Goal: Communication & Community: Ask a question

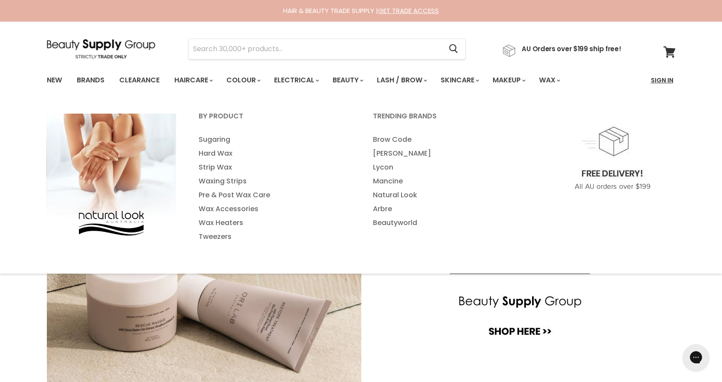
click at [661, 81] on link "Sign In" at bounding box center [662, 80] width 33 height 18
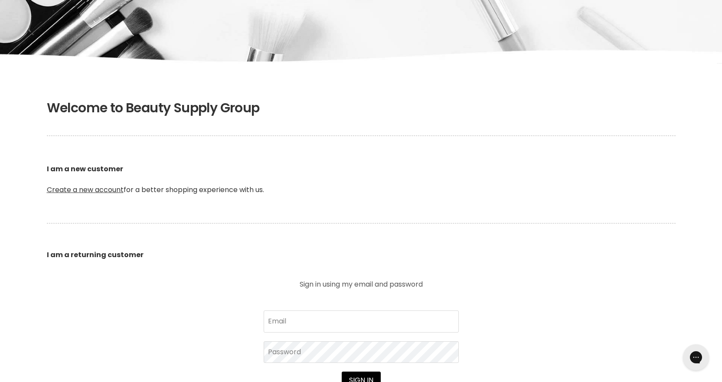
scroll to position [217, 0]
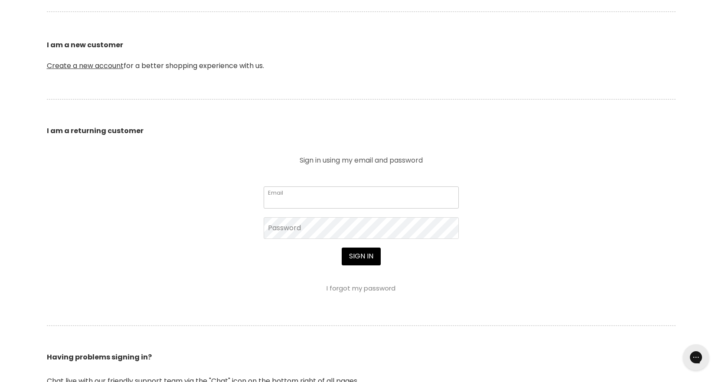
click at [307, 194] on input "Email" at bounding box center [361, 198] width 195 height 22
type input "[EMAIL_ADDRESS][DOMAIN_NAME]"
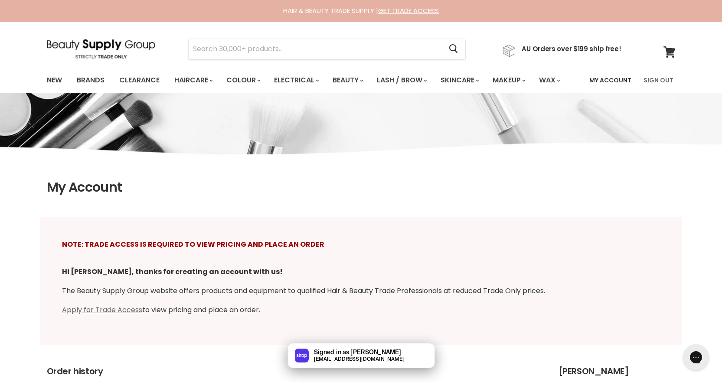
click at [614, 79] on link "My Account" at bounding box center [610, 80] width 52 height 18
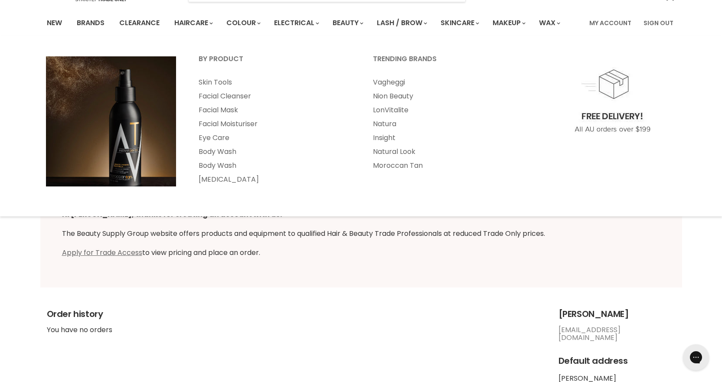
scroll to position [130, 0]
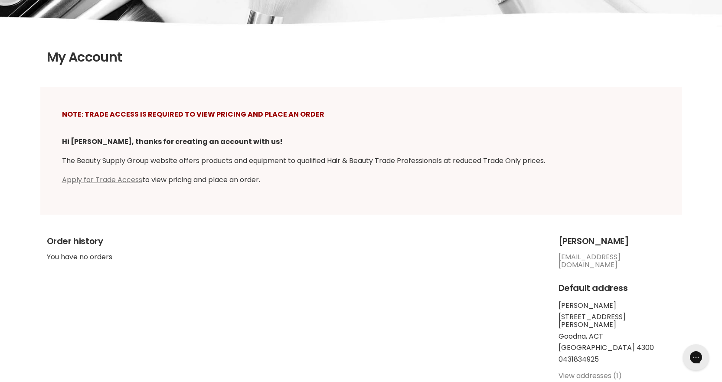
click at [98, 177] on link "Apply for Trade Access" at bounding box center [102, 180] width 80 height 10
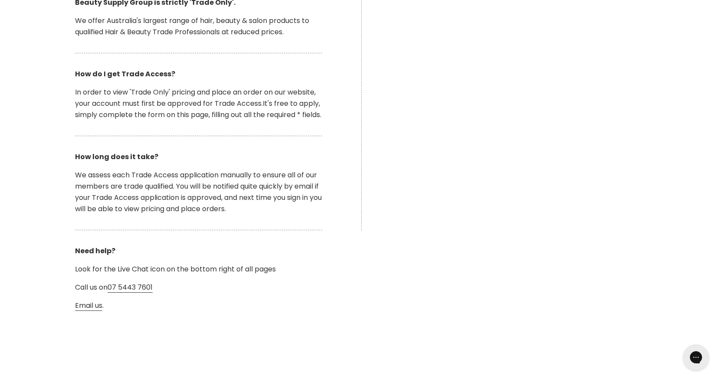
scroll to position [217, 0]
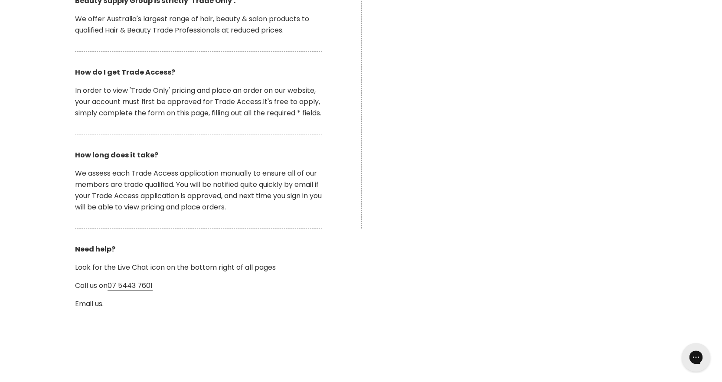
click at [700, 353] on icon "Open gorgias live chat" at bounding box center [696, 357] width 9 height 9
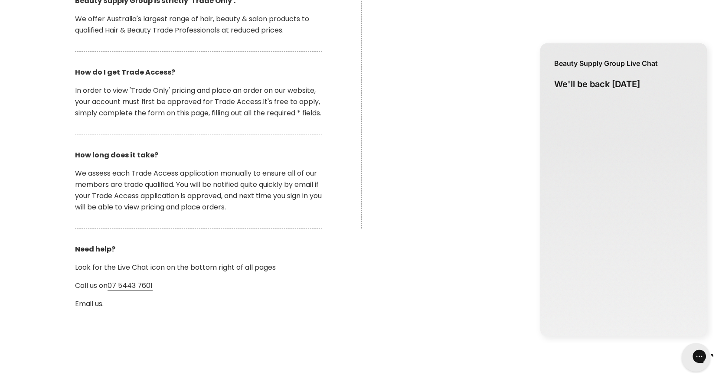
scroll to position [0, 0]
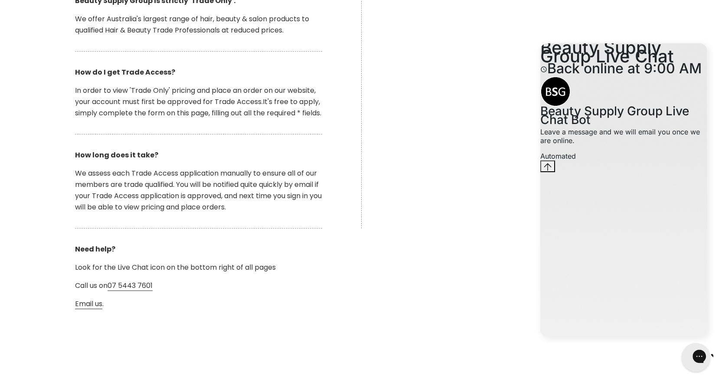
click at [725, 361] on icon "Close gorgias live chat" at bounding box center [730, 356] width 10 height 10
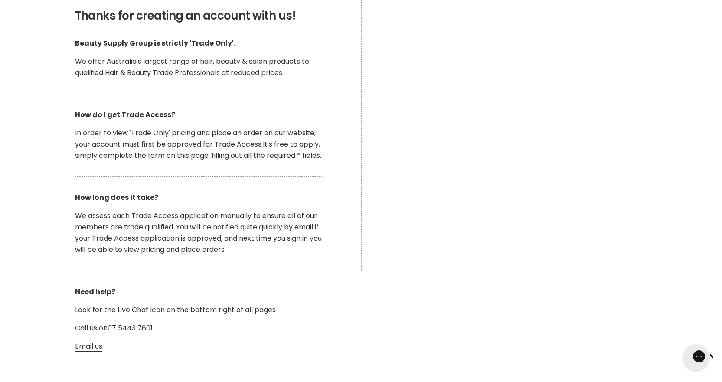
scroll to position [217, 0]
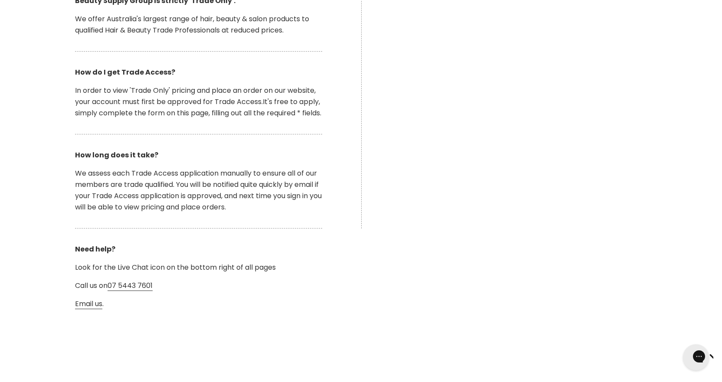
click at [479, 273] on div "Thanks for creating an account with us! Beauty Supply Group is strictly 'Trade …" at bounding box center [361, 300] width 722 height 718
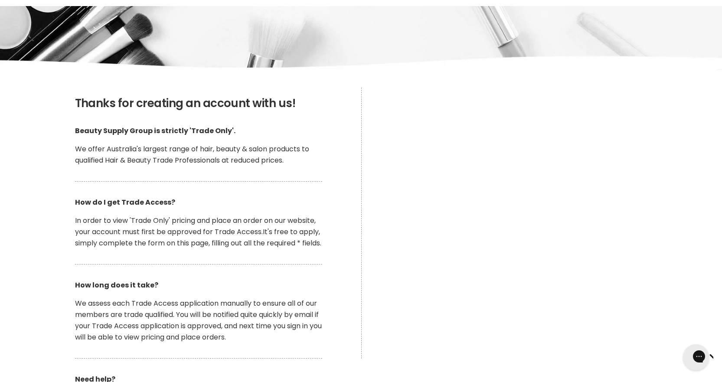
scroll to position [0, 0]
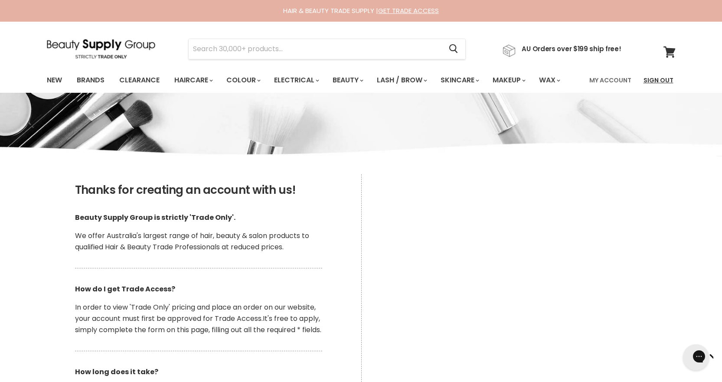
click at [659, 80] on link "Sign Out" at bounding box center [659, 80] width 40 height 18
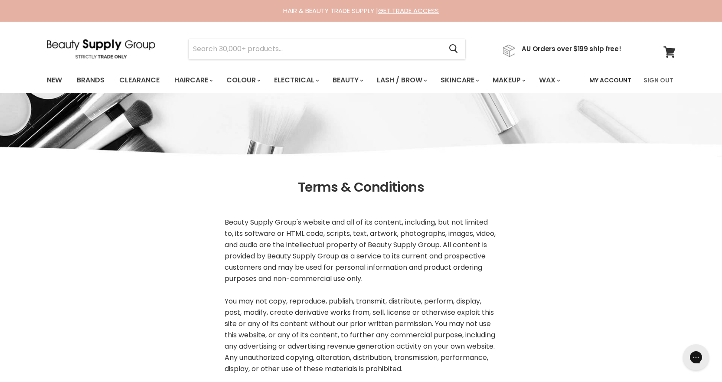
click at [611, 80] on link "My Account" at bounding box center [610, 80] width 52 height 18
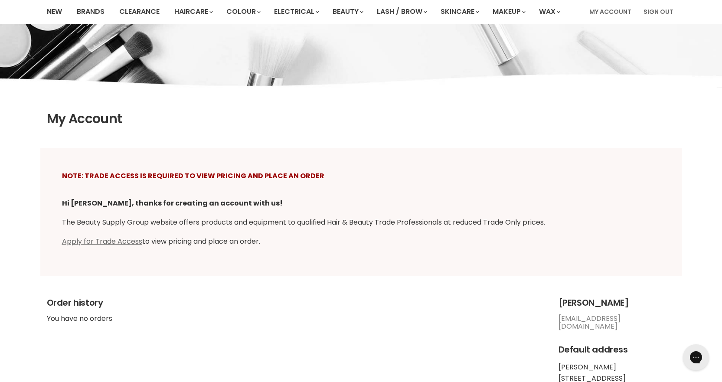
scroll to position [87, 0]
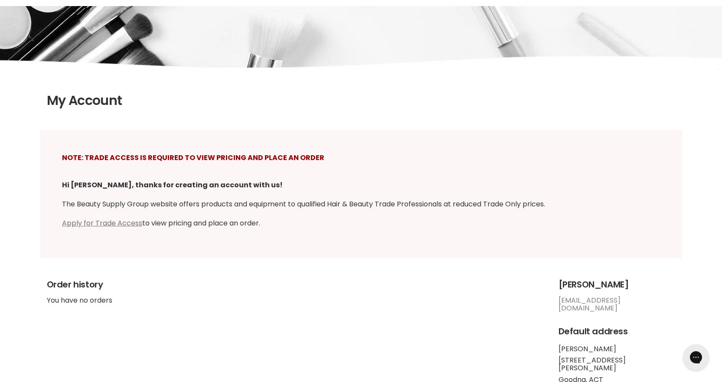
click at [132, 223] on link "Apply for Trade Access" at bounding box center [102, 223] width 80 height 10
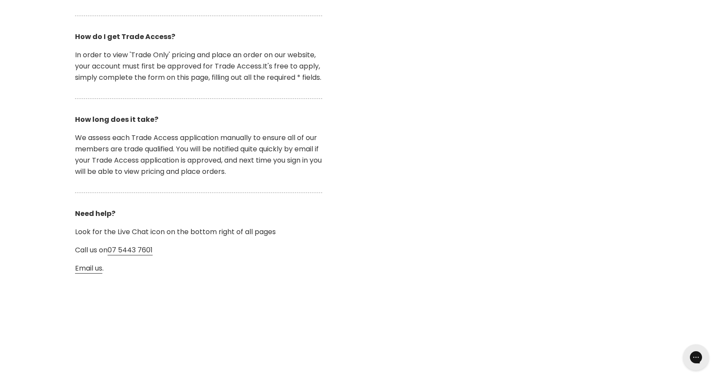
scroll to position [260, 0]
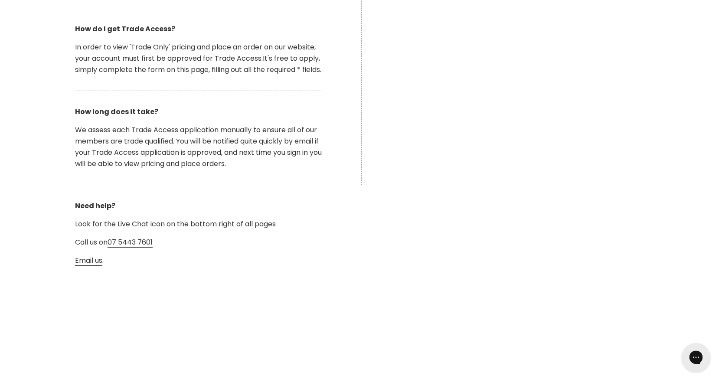
click at [700, 365] on div "Open gorgias live chat" at bounding box center [696, 357] width 19 height 19
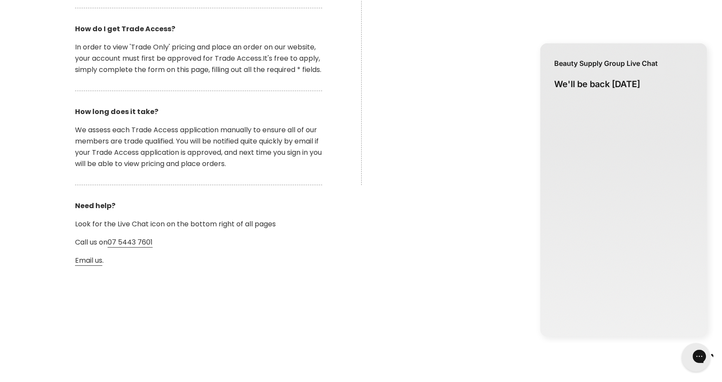
scroll to position [0, 0]
click at [722, 360] on icon "Close gorgias live chat" at bounding box center [730, 356] width 10 height 10
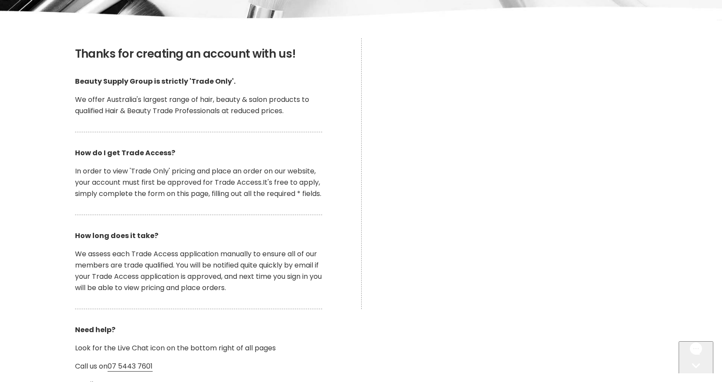
scroll to position [130, 0]
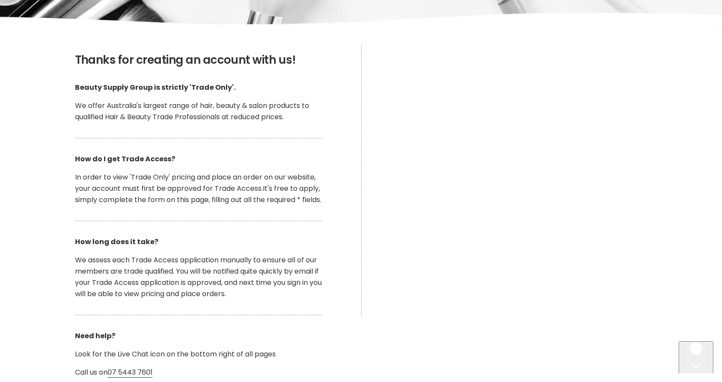
click at [684, 138] on div "Main content" at bounding box center [523, 179] width 325 height 271
drag, startPoint x: 224, startPoint y: 116, endPoint x: 157, endPoint y: 114, distance: 67.3
click at [157, 114] on p "We offer Australia's largest range of hair, beauty & salon products to qualifie…" at bounding box center [198, 111] width 247 height 23
copy p "Trade Professionals"
drag, startPoint x: 226, startPoint y: 85, endPoint x: 188, endPoint y: 83, distance: 37.8
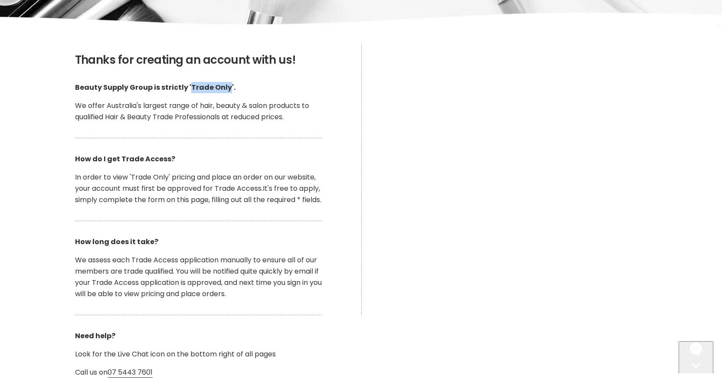
click at [188, 83] on strong "Beauty Supply Group is strictly 'Trade Only'." at bounding box center [155, 87] width 161 height 10
copy strong "Trade Only"
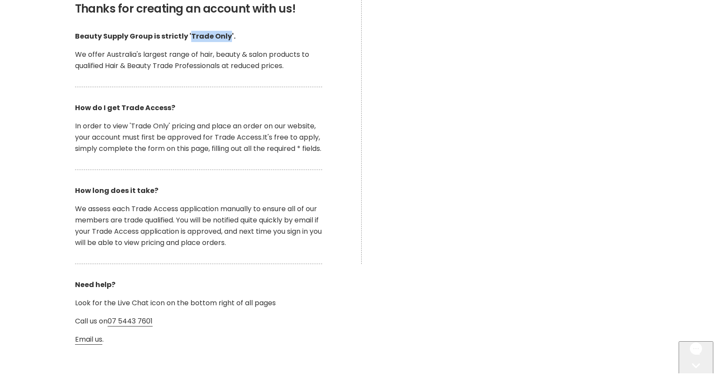
scroll to position [260, 0]
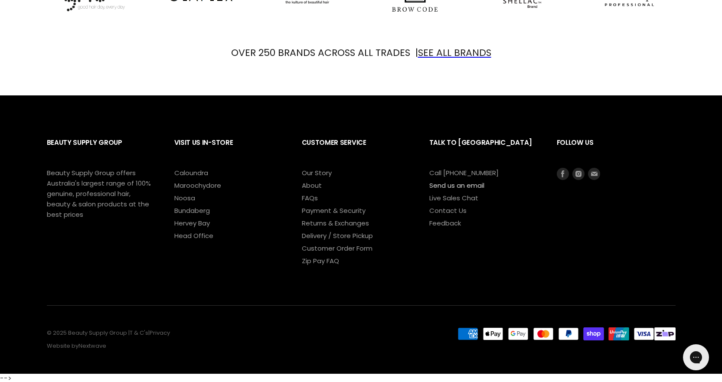
scroll to position [1090, 0]
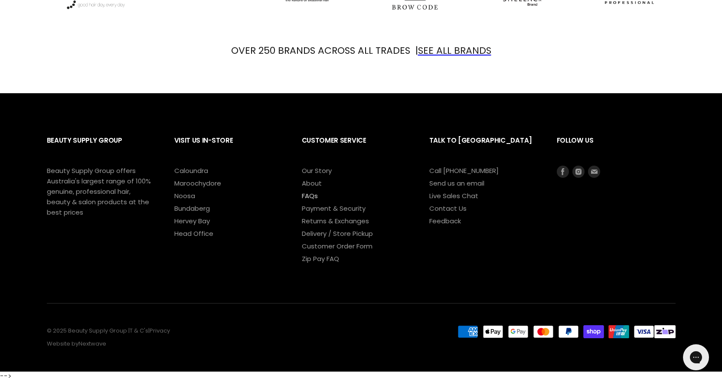
click at [307, 193] on link "FAQs" at bounding box center [310, 195] width 16 height 9
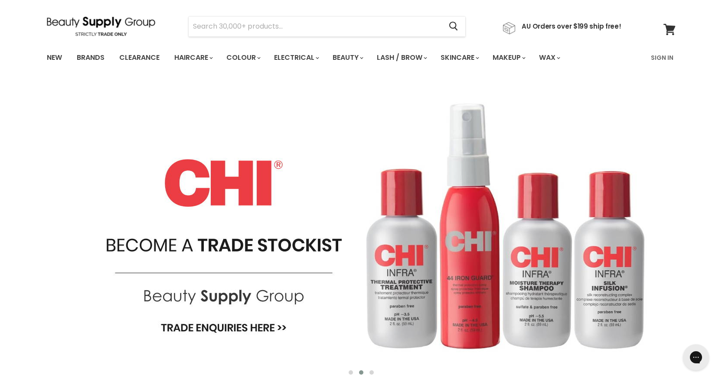
scroll to position [0, 0]
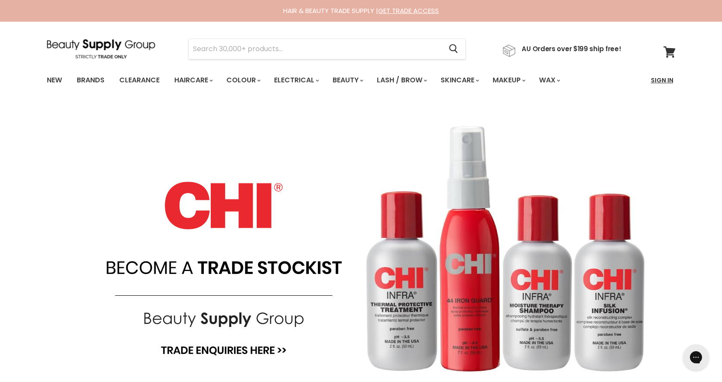
click at [666, 79] on link "Sign In" at bounding box center [662, 80] width 33 height 18
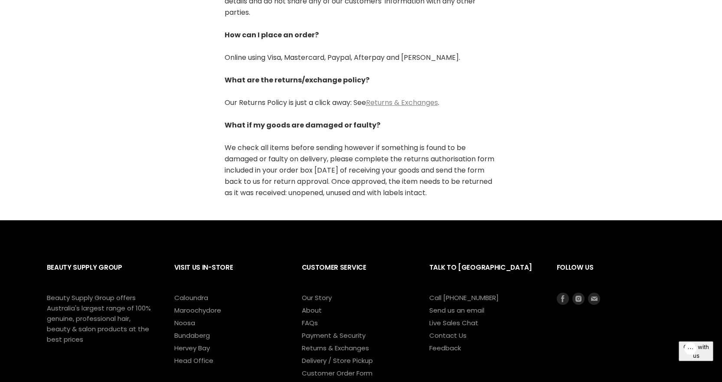
scroll to position [527, 0]
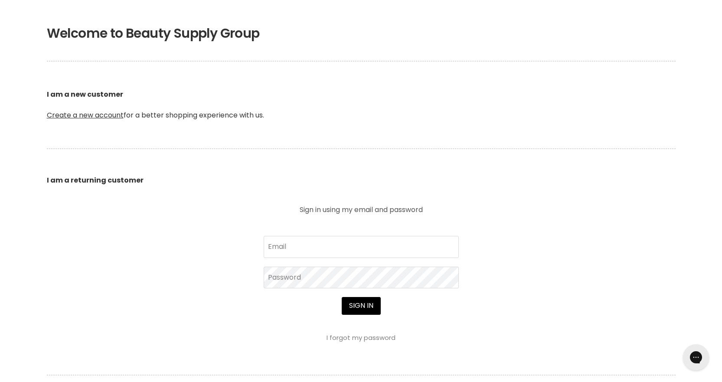
scroll to position [174, 0]
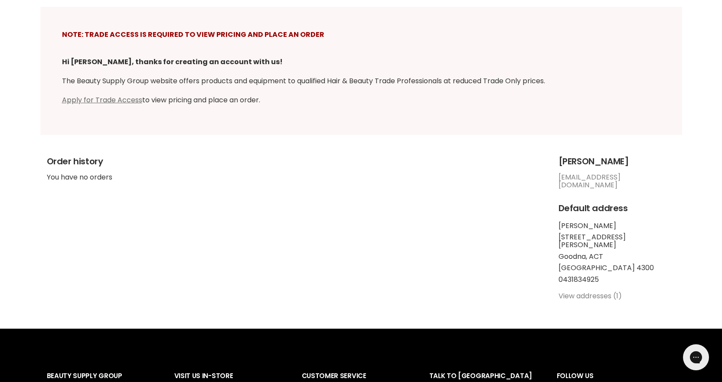
scroll to position [217, 0]
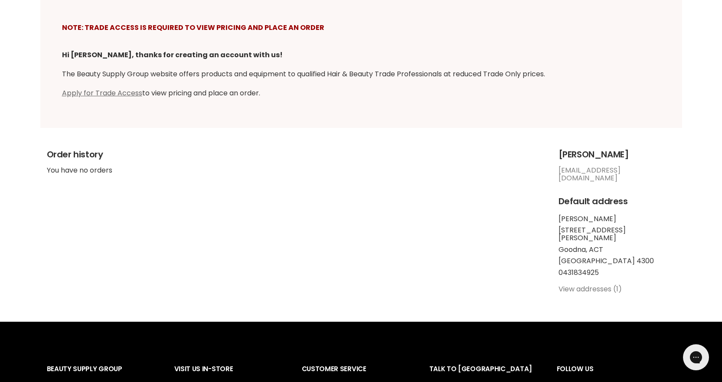
click at [601, 284] on link "View addresses (1)" at bounding box center [590, 289] width 63 height 10
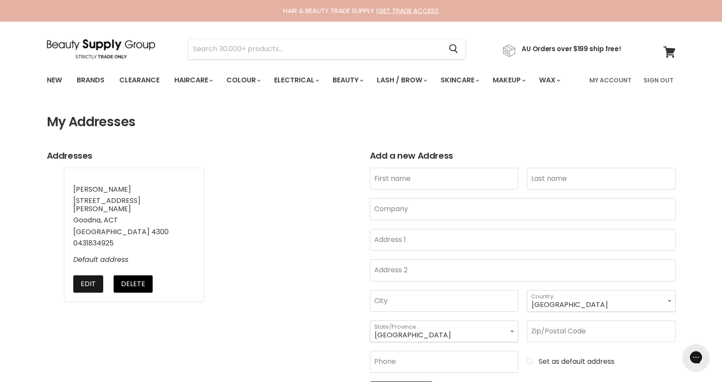
click at [92, 276] on button "Edit" at bounding box center [88, 284] width 30 height 17
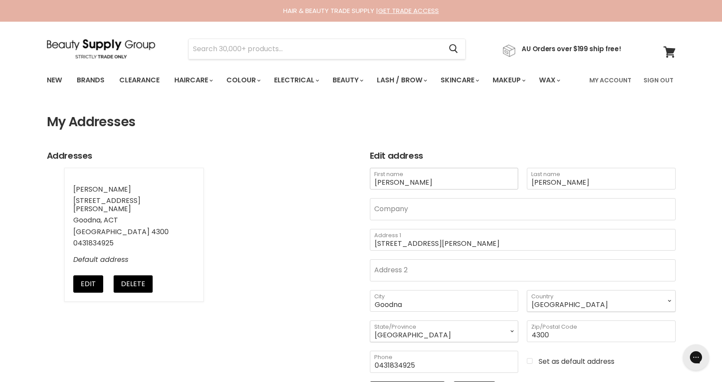
scroll to position [1, 0]
click at [540, 300] on select "Australia --- Afghanistan Åland Islands Albania Algeria Andorra Angola Anguilla…" at bounding box center [601, 301] width 149 height 22
select select "[GEOGRAPHIC_DATA]"
click at [527, 290] on select "Australia --- Afghanistan Åland Islands Albania Algeria Andorra Angola Anguilla…" at bounding box center [601, 301] width 149 height 22
click at [416, 337] on select "Australian Capital Territory New South Wales Northern Territory Queensland Sout…" at bounding box center [444, 332] width 149 height 22
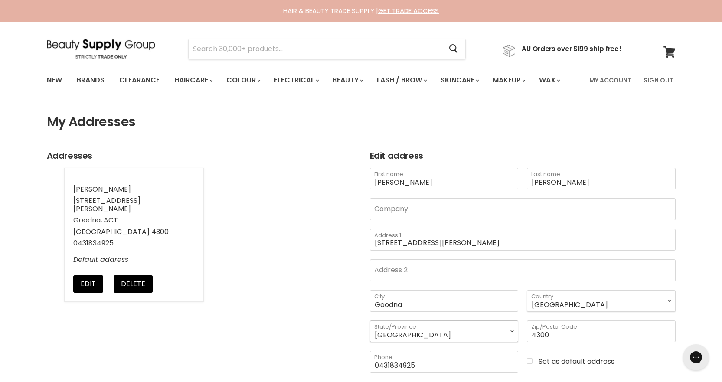
select select "[GEOGRAPHIC_DATA]"
click at [370, 321] on select "Australian Capital Territory New South Wales Northern Territory Queensland Sout…" at bounding box center [444, 332] width 149 height 22
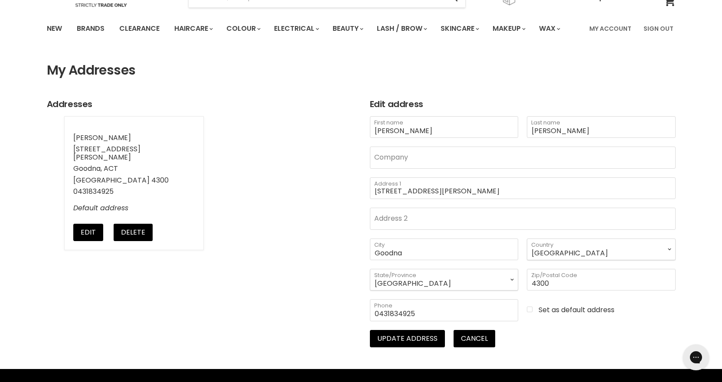
scroll to position [174, 0]
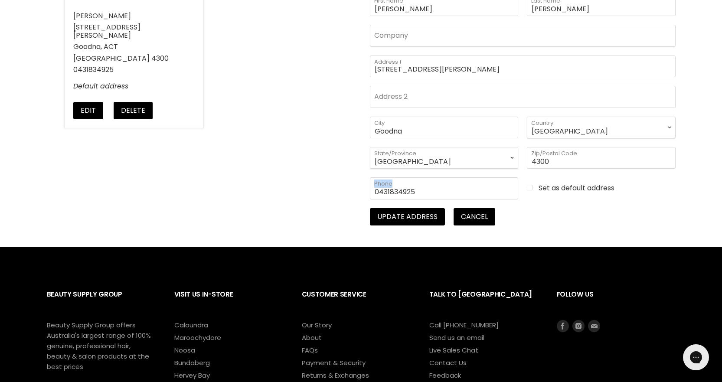
click at [523, 185] on div "Goodna City Australia --- Afghanistan Åland Islands Albania Algeria Andorra Ang…" at bounding box center [523, 163] width 315 height 92
click at [531, 188] on input "Set as default address" at bounding box center [601, 188] width 149 height 8
checkbox input "true"
click at [408, 213] on button "Update address" at bounding box center [407, 216] width 75 height 17
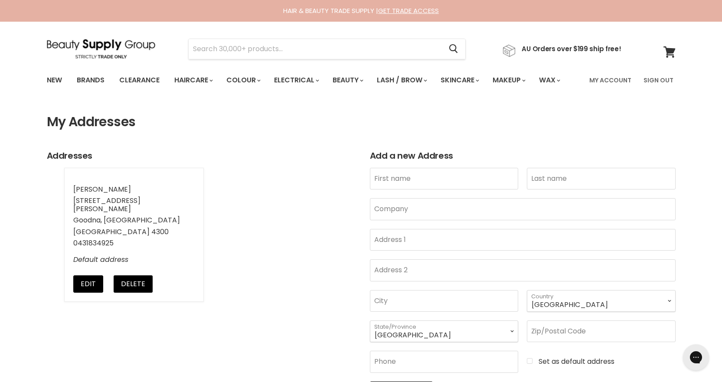
click at [284, 310] on article "Addresses Rachel Tracey 5 Alford Court Goodna, QLD Australia 4300 0431834925 De…" at bounding box center [361, 275] width 651 height 248
click at [697, 366] on div "Open gorgias live chat" at bounding box center [696, 357] width 19 height 19
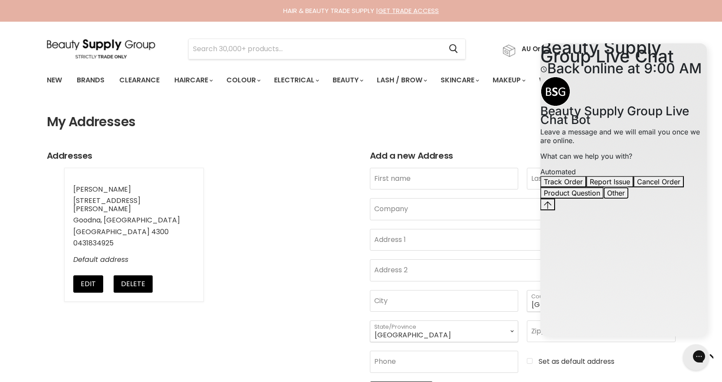
click at [629, 199] on button "Other" at bounding box center [616, 192] width 25 height 11
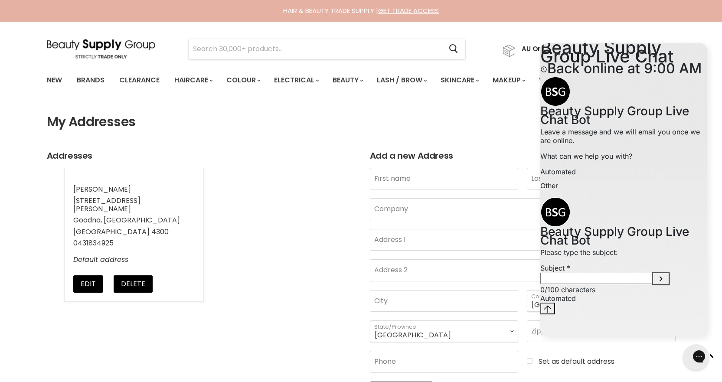
click at [631, 279] on input "Subject" at bounding box center [597, 278] width 112 height 11
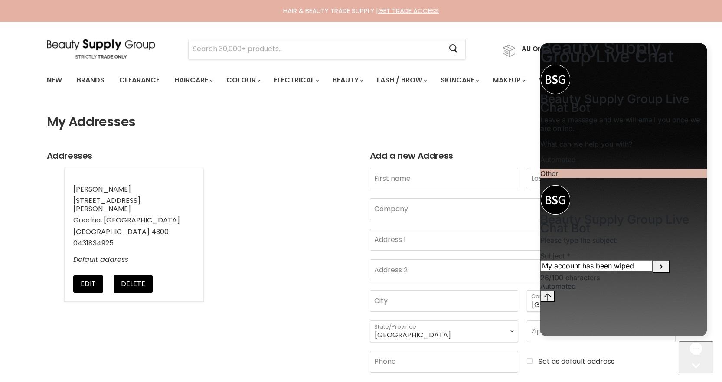
type input "My account has been wiped."
click at [653, 272] on input "My account has been wiped." at bounding box center [597, 265] width 112 height 11
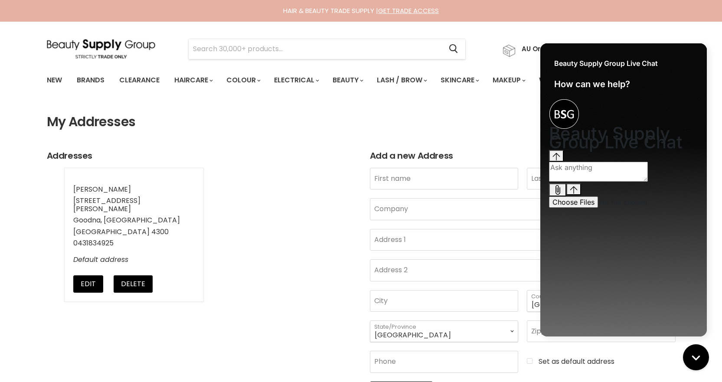
click at [597, 182] on textarea "live chat message input" at bounding box center [598, 172] width 99 height 20
click at [584, 182] on textarea "live chat message input" at bounding box center [598, 172] width 99 height 20
click at [590, 182] on textarea "Hi there,." at bounding box center [598, 172] width 99 height 20
paste textarea "company changed their website address and when we tried to open my pre existing…"
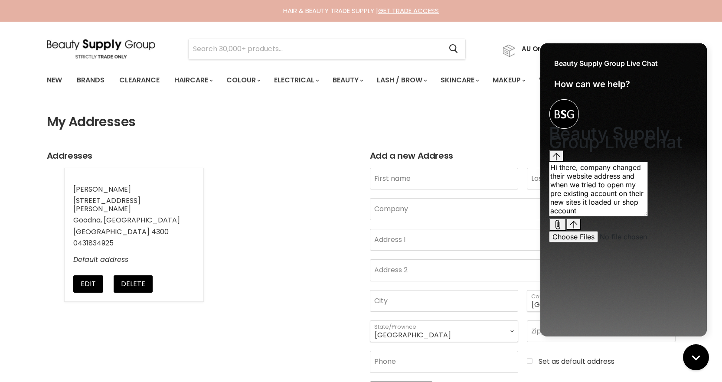
click at [590, 217] on textarea "Hi there, company changed their website address and when we tried to open my pr…" at bounding box center [598, 189] width 99 height 55
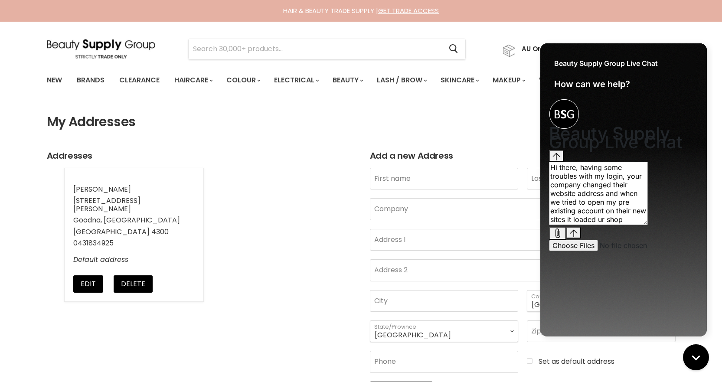
click at [570, 225] on textarea "Hi there, having some troubles with my login, your company changed their websit…" at bounding box center [598, 193] width 99 height 63
click at [608, 225] on textarea "Hi there, having some troubles with my login, your company changed your website…" at bounding box center [598, 193] width 99 height 63
click at [633, 225] on textarea "Hi there, having some troubles with my login, your company changed your website…" at bounding box center [598, 193] width 99 height 63
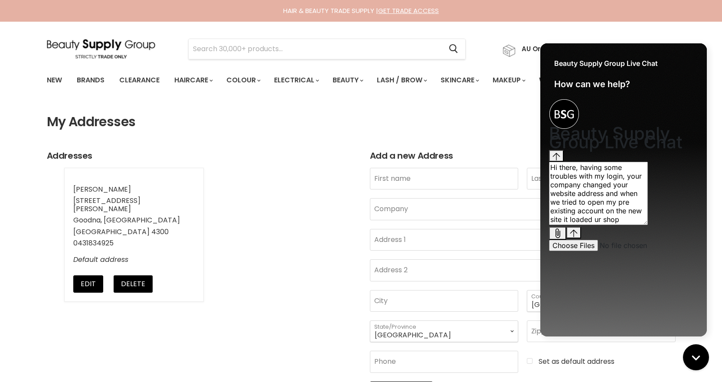
click at [632, 225] on textarea "Hi there, having some troubles with my login, your company changed your website…" at bounding box center [598, 193] width 99 height 63
click at [648, 225] on textarea "Hi there, having some troubles with my login, your company changed your website…" at bounding box center [598, 193] width 99 height 63
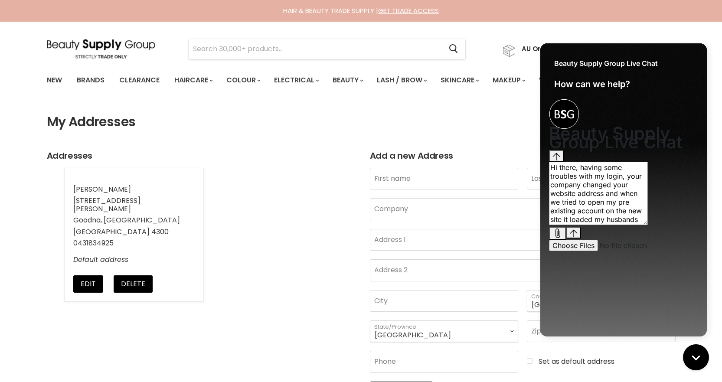
paste textarea "Now my account is under ur name and I no longer have trade access"
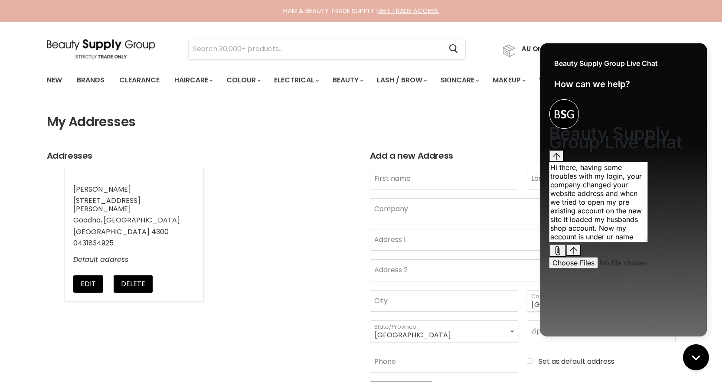
click at [617, 243] on textarea "Hi there, having some troubles with my login, your company changed your website…" at bounding box center [598, 202] width 99 height 81
click at [648, 243] on textarea "Hi there, having some troubles with my login, your company changed your website…" at bounding box center [598, 202] width 99 height 81
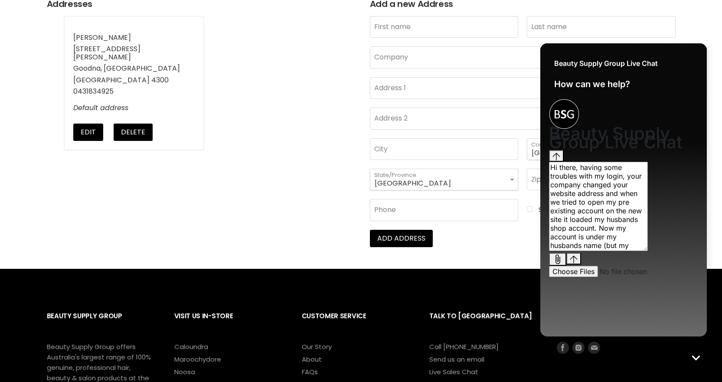
scroll to position [217, 0]
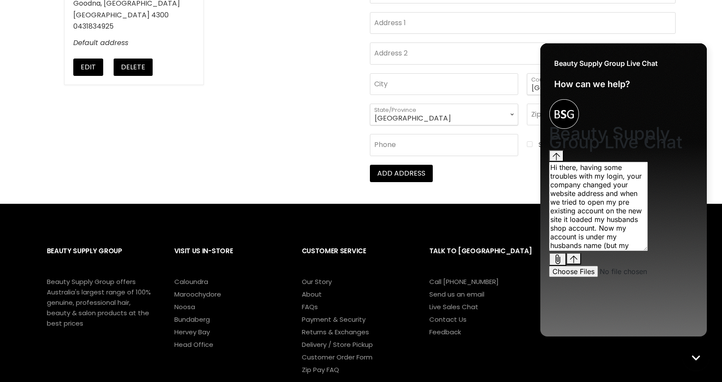
click at [646, 251] on textarea "Hi there, having some troubles with my login, your company changed your website…" at bounding box center [598, 206] width 99 height 89
click at [618, 251] on textarea "Hi there, having some troubles with my login, your company changed your website…" at bounding box center [598, 206] width 99 height 89
paste textarea "I dont have an abn like ur auto form"
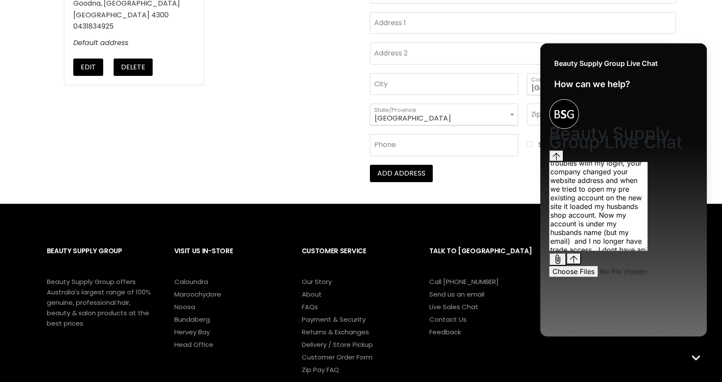
click at [567, 251] on textarea "Hi there, having some troubles with my login, your company changed your website…" at bounding box center [598, 206] width 99 height 89
click at [602, 251] on textarea "Hi there, having some troubles with my login, your company changed your website…" at bounding box center [598, 206] width 99 height 89
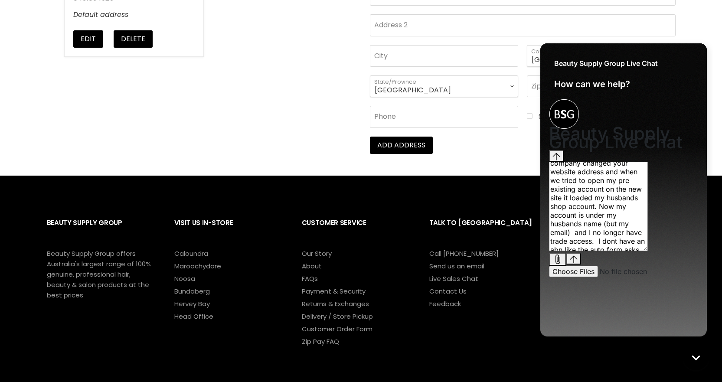
scroll to position [260, 0]
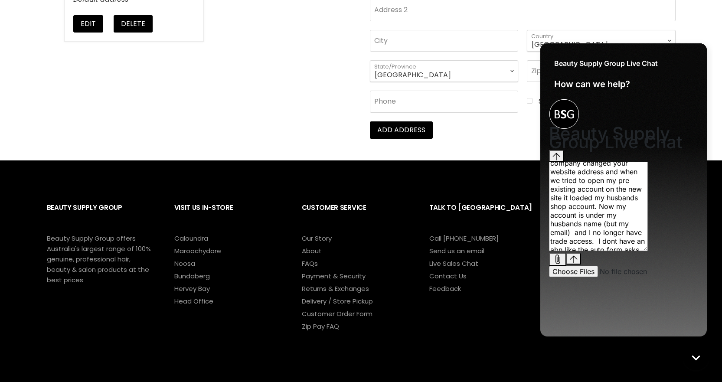
type textarea "Hi there, having some troubles with my login, your company changed your website…"
click at [578, 263] on icon "Send message" at bounding box center [574, 260] width 8 height 8
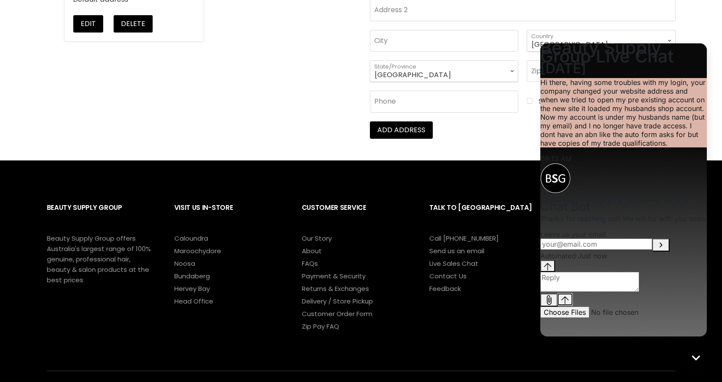
scroll to position [27, 0]
click at [600, 250] on input "Provide your email to be notified" at bounding box center [597, 244] width 112 height 11
type input "[EMAIL_ADDRESS][DOMAIN_NAME]"
click at [666, 250] on icon "Submit your email" at bounding box center [661, 245] width 10 height 10
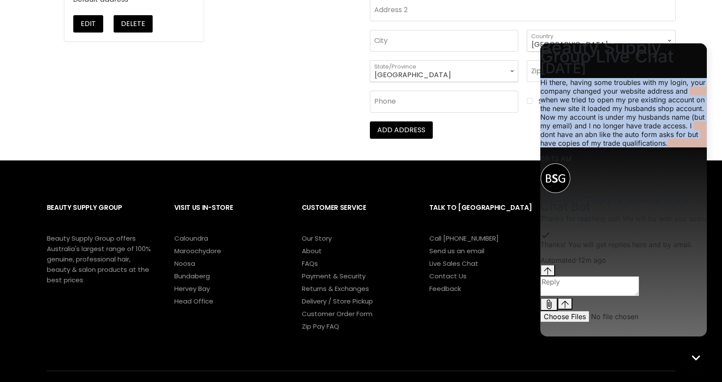
drag, startPoint x: 604, startPoint y: 176, endPoint x: 556, endPoint y: 90, distance: 98.5
click at [556, 90] on div "Hi there, having some troubles with my login, your company changed your website…" at bounding box center [624, 112] width 167 height 69
copy p "Hi there, having some troubles with my login, your company changed your website…"
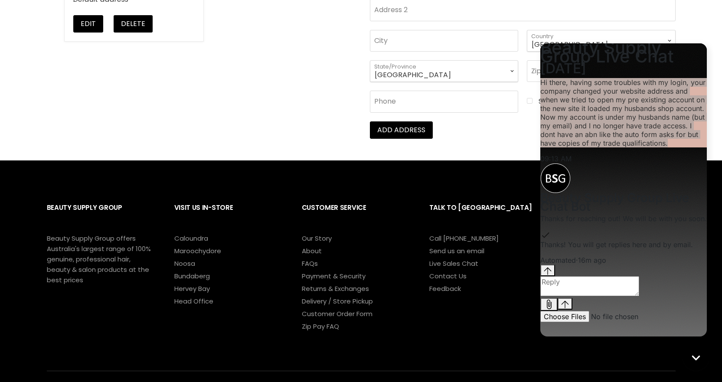
click at [458, 252] on body "Skip to content HAIR & BEAUTY TRADE SUPPLY | GET TRADE ACCESS HAIR & BEAUTY TRA…" at bounding box center [361, 94] width 722 height 708
click at [469, 252] on link "Send us an email" at bounding box center [457, 250] width 55 height 9
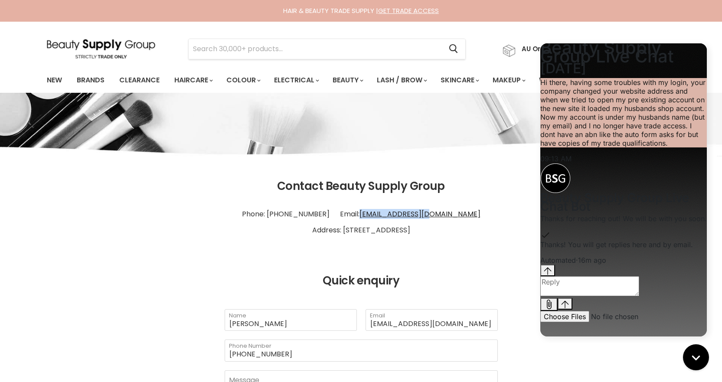
drag, startPoint x: 420, startPoint y: 213, endPoint x: 377, endPoint y: 214, distance: 43.4
click at [377, 214] on p "Phone: [PHONE_NUMBER] Email: [EMAIL_ADDRESS][DOMAIN_NAME] Address: [STREET_ADDR…" at bounding box center [361, 223] width 629 height 40
copy link "[EMAIL_ADDRESS][DOMAIN_NAME]"
